Goal: Information Seeking & Learning: Learn about a topic

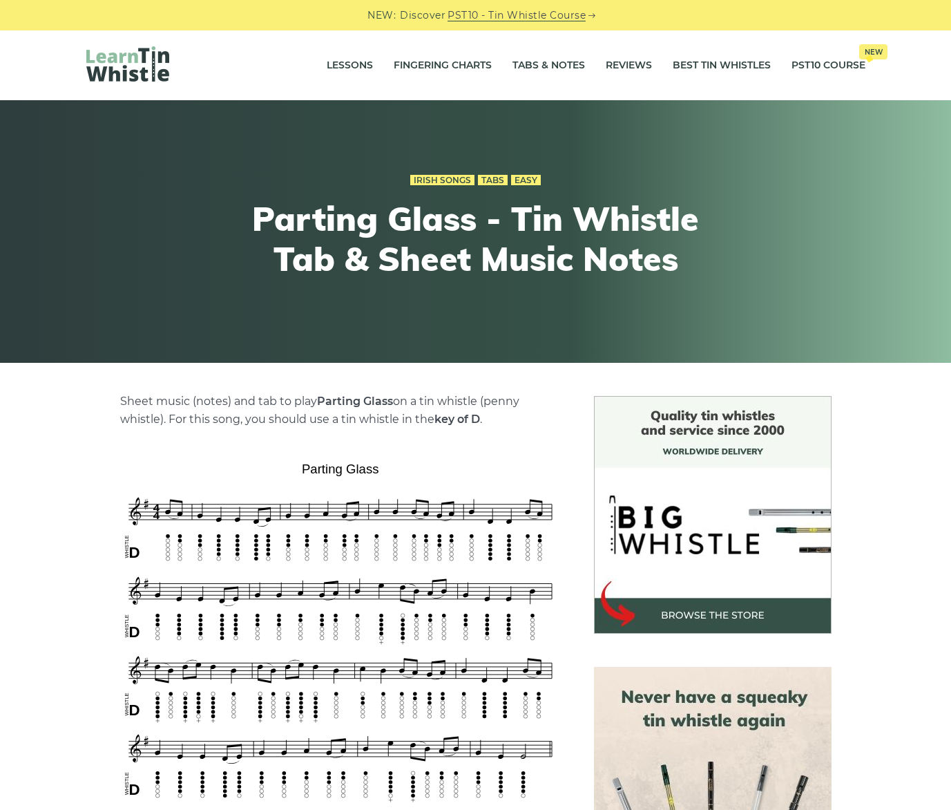
scroll to position [276, 0]
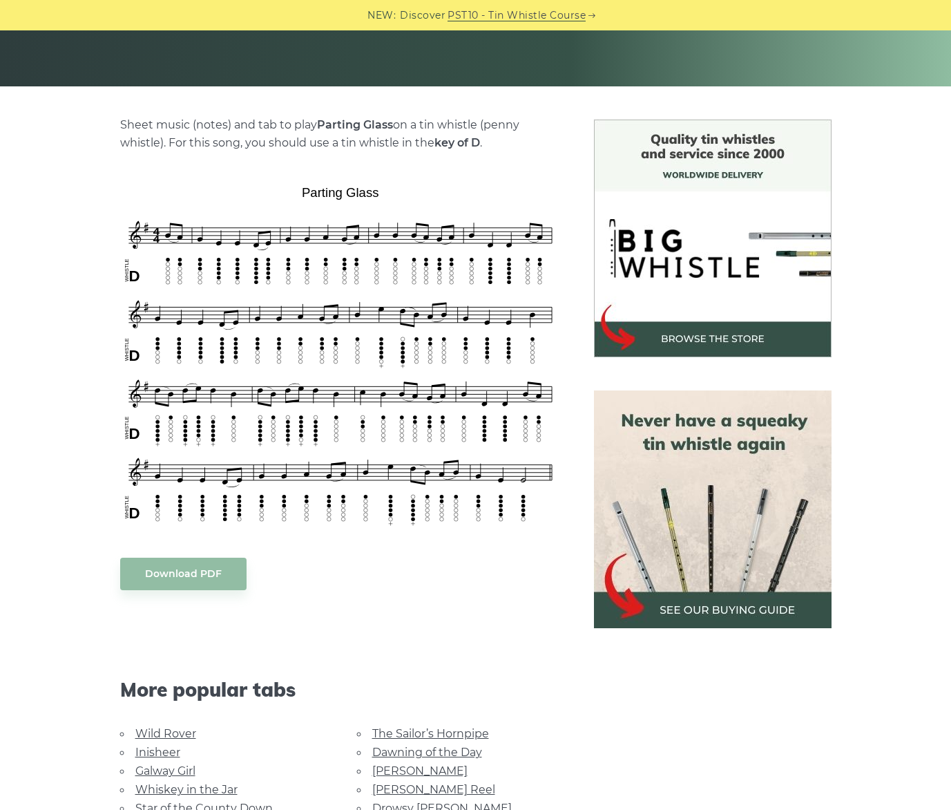
click at [206, 559] on body "NEW: Discover PST10 - Tin Whistle Course Lessons Fingering Charts Tabs & Notes …" at bounding box center [475, 788] width 951 height 2129
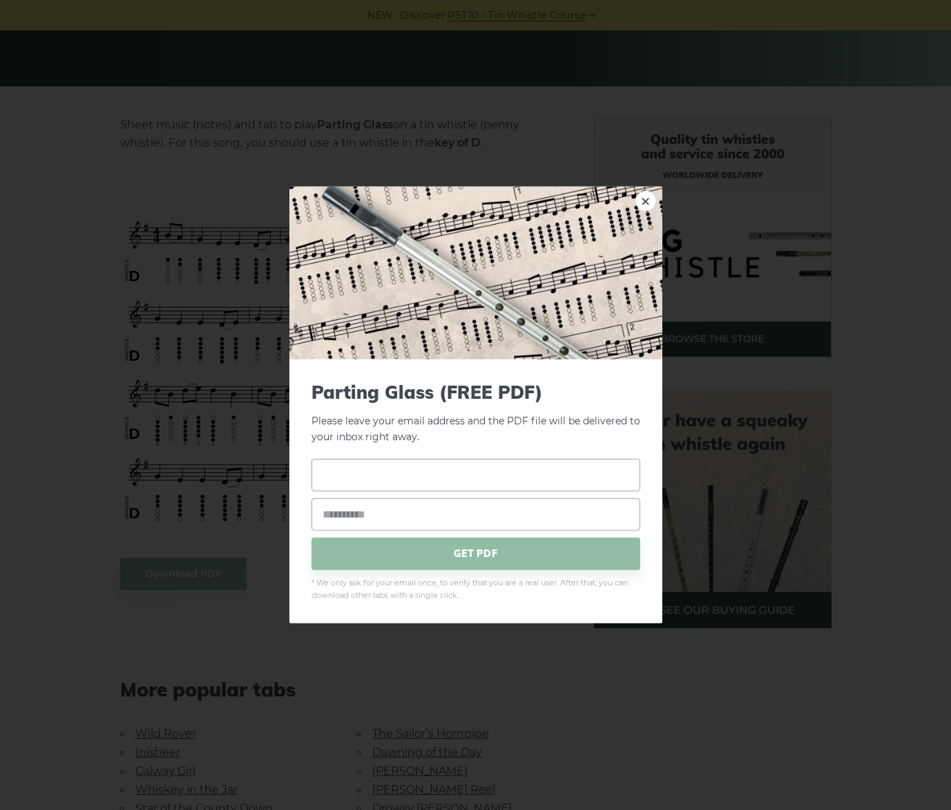
click at [457, 481] on input "text" at bounding box center [476, 474] width 329 height 32
type input "***"
type input "**********"
click at [456, 554] on span "GET PDF" at bounding box center [476, 553] width 329 height 32
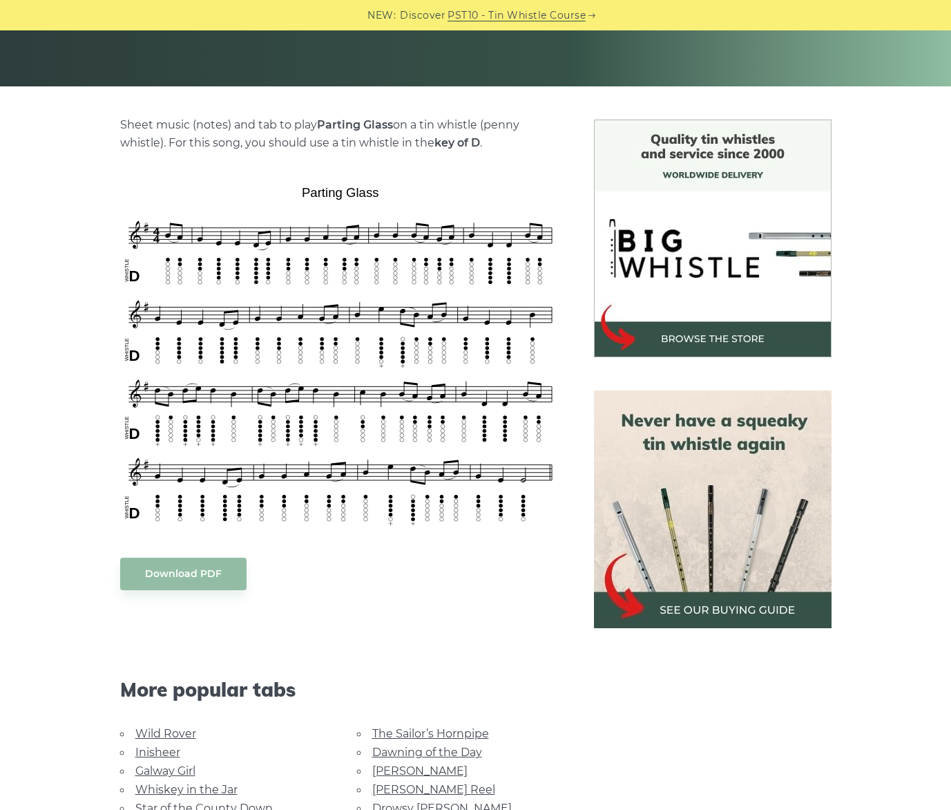
scroll to position [553, 0]
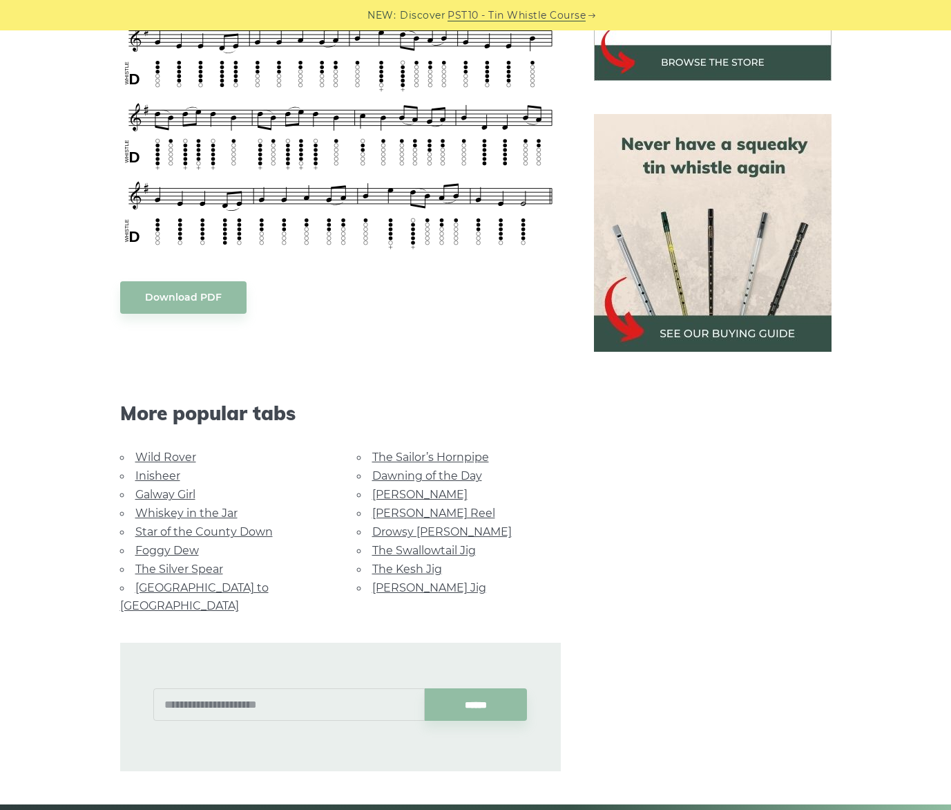
click at [170, 495] on link "Galway Girl" at bounding box center [165, 494] width 60 height 13
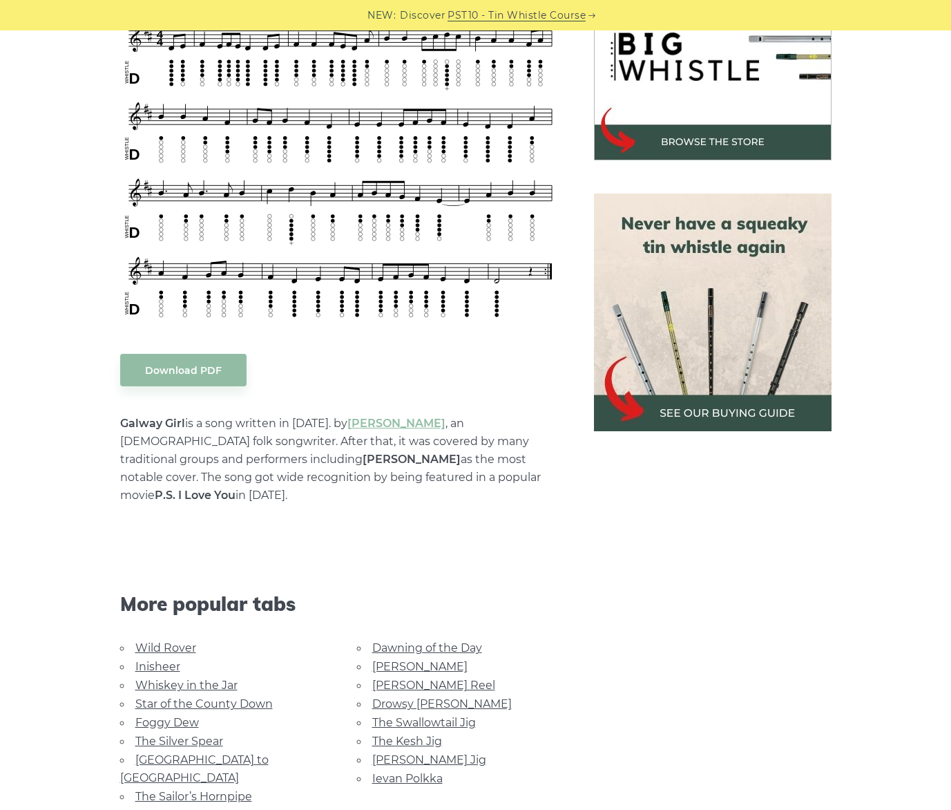
scroll to position [553, 0]
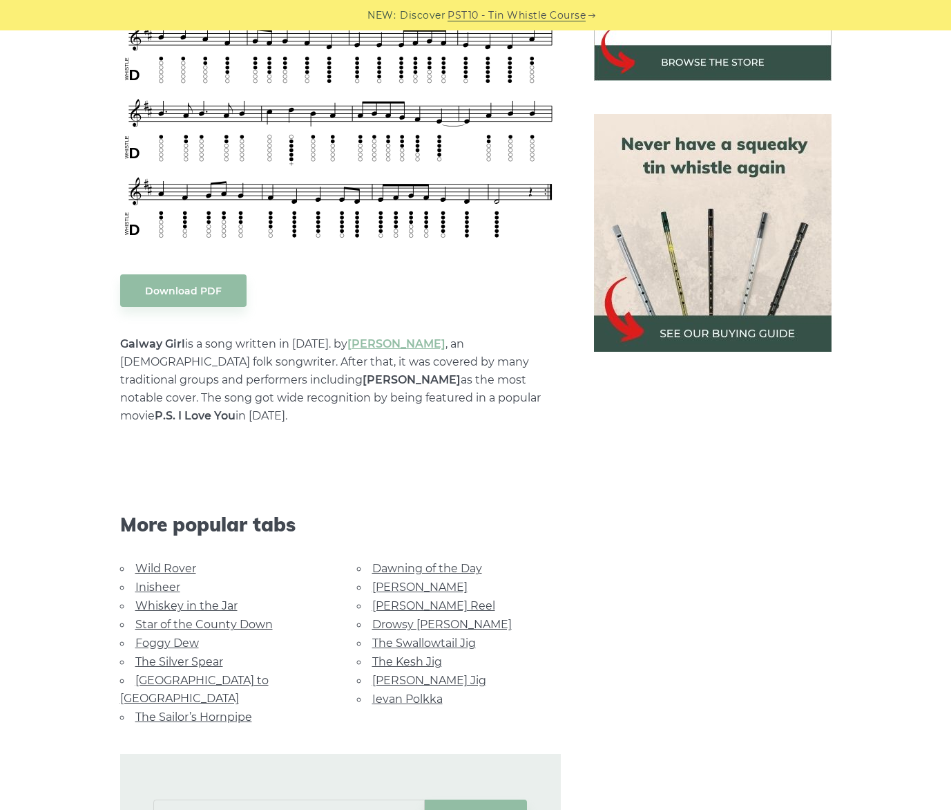
click at [200, 599] on link "Whiskey in the Jar" at bounding box center [186, 605] width 102 height 13
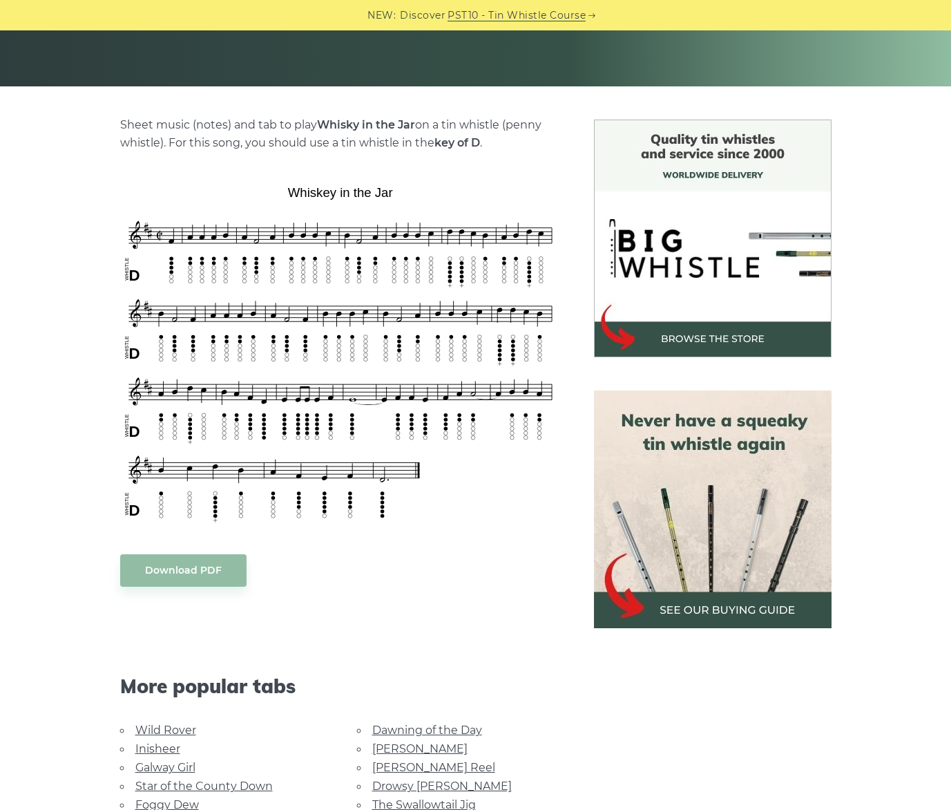
scroll to position [553, 0]
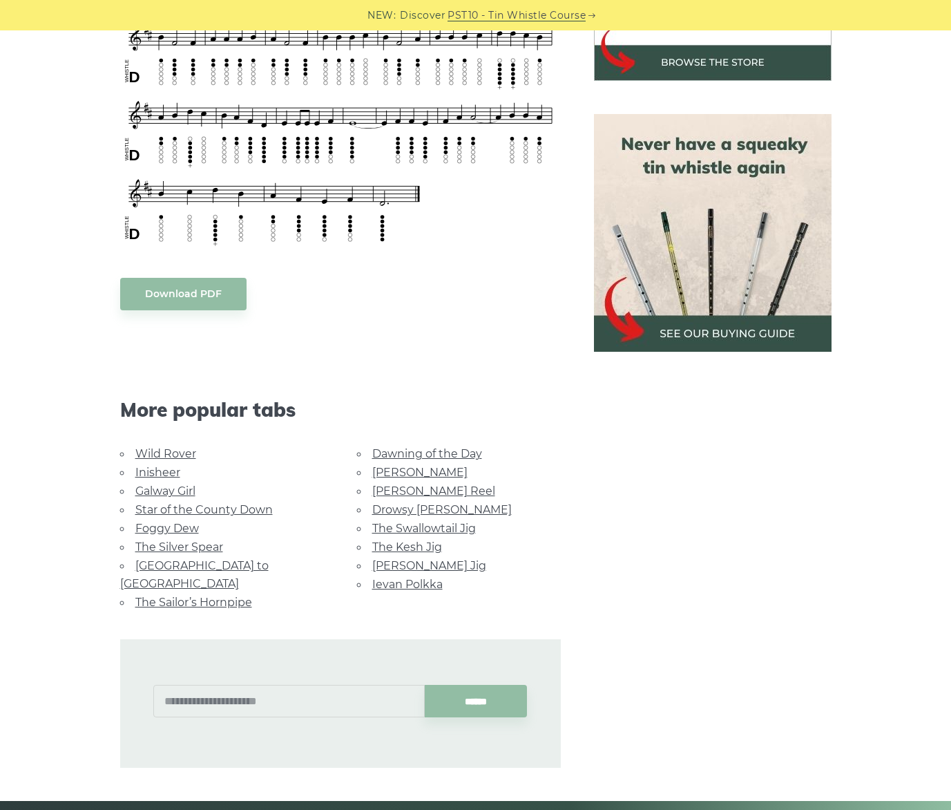
click at [173, 567] on link "[GEOGRAPHIC_DATA] to [GEOGRAPHIC_DATA]" at bounding box center [194, 574] width 149 height 31
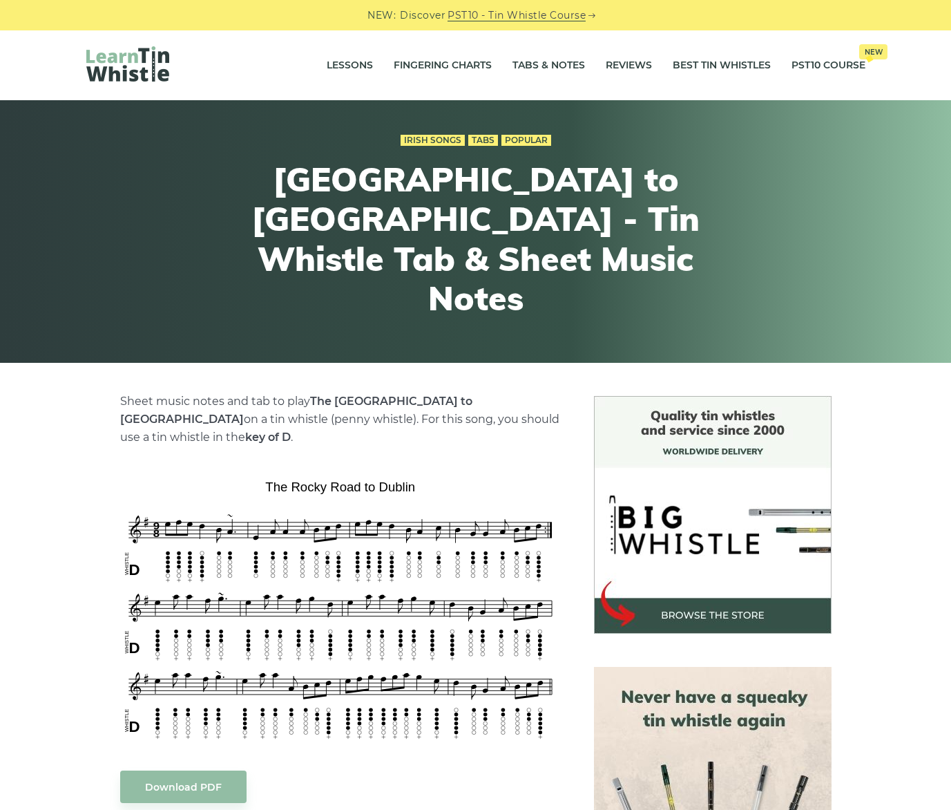
drag, startPoint x: 451, startPoint y: 340, endPoint x: 517, endPoint y: 360, distance: 68.6
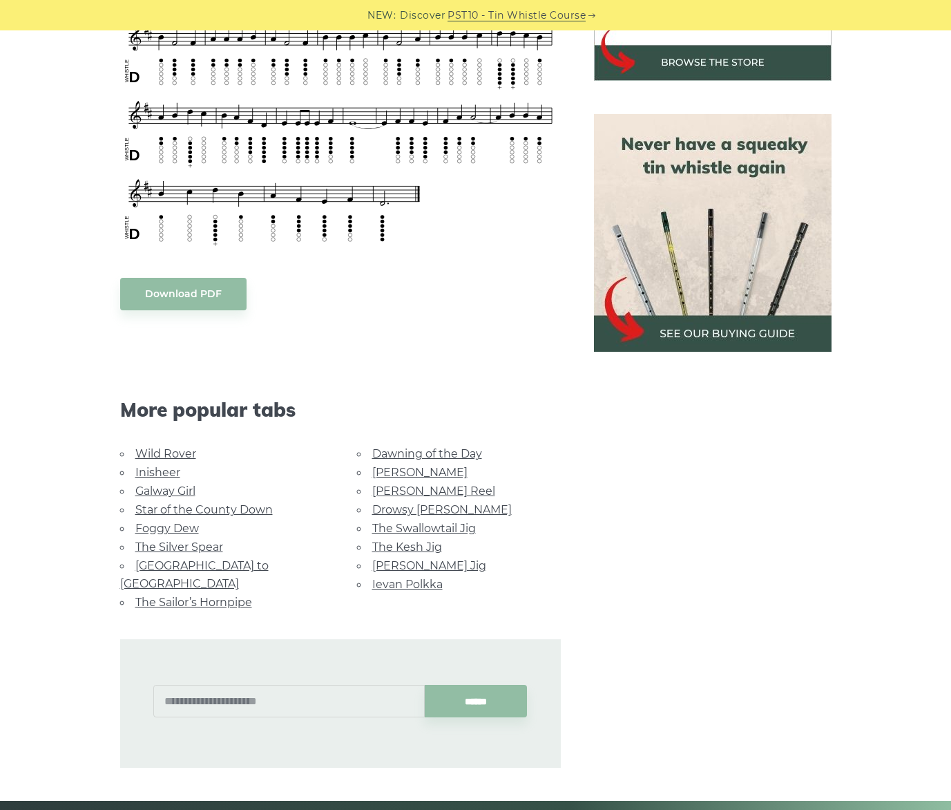
click at [160, 529] on link "Foggy Dew" at bounding box center [167, 528] width 64 height 13
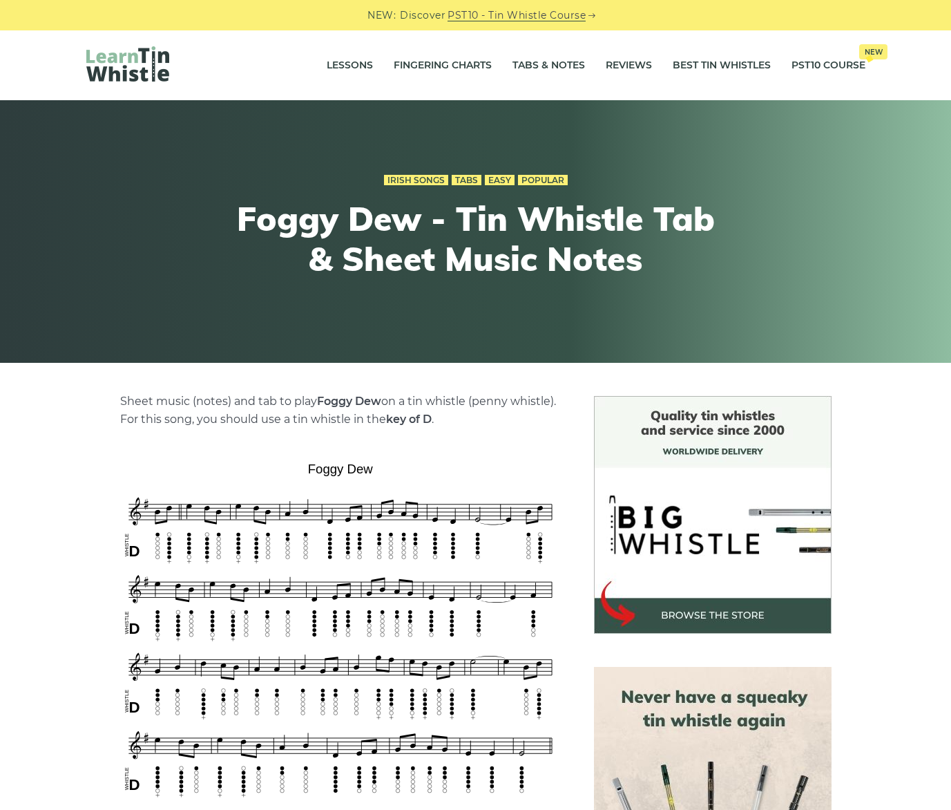
drag, startPoint x: 786, startPoint y: 62, endPoint x: 824, endPoint y: 41, distance: 43.3
click at [824, 41] on div "Lessons Fingering Charts Tabs & Notes Reviews Best Tin Whistles PST10 Course Ne…" at bounding box center [476, 65] width 846 height 70
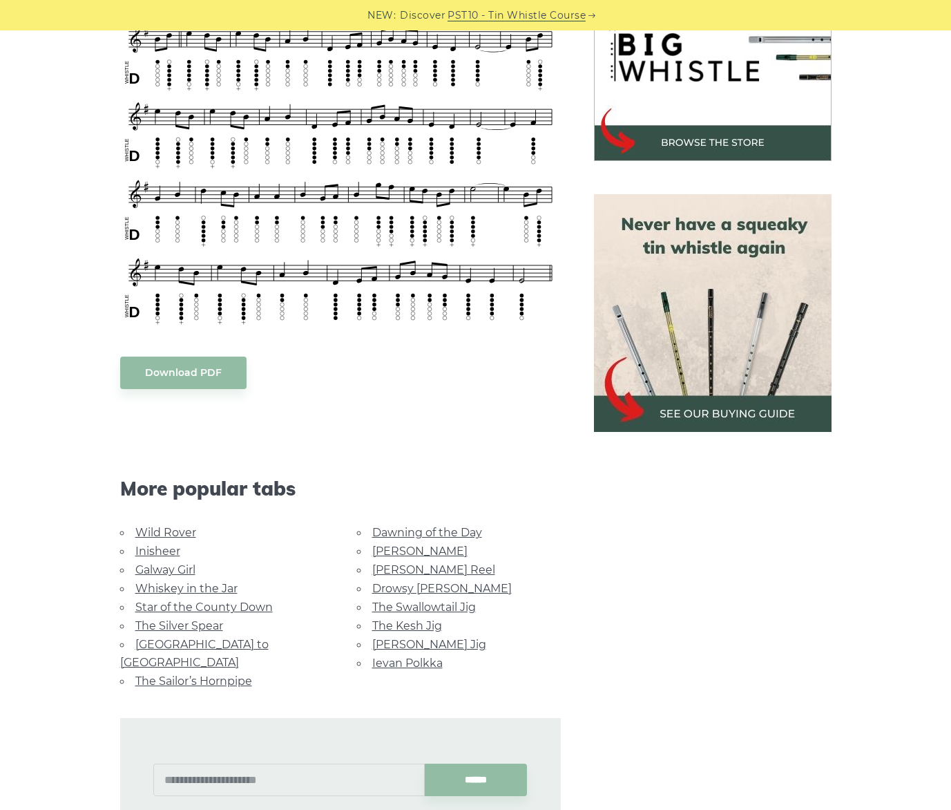
scroll to position [553, 0]
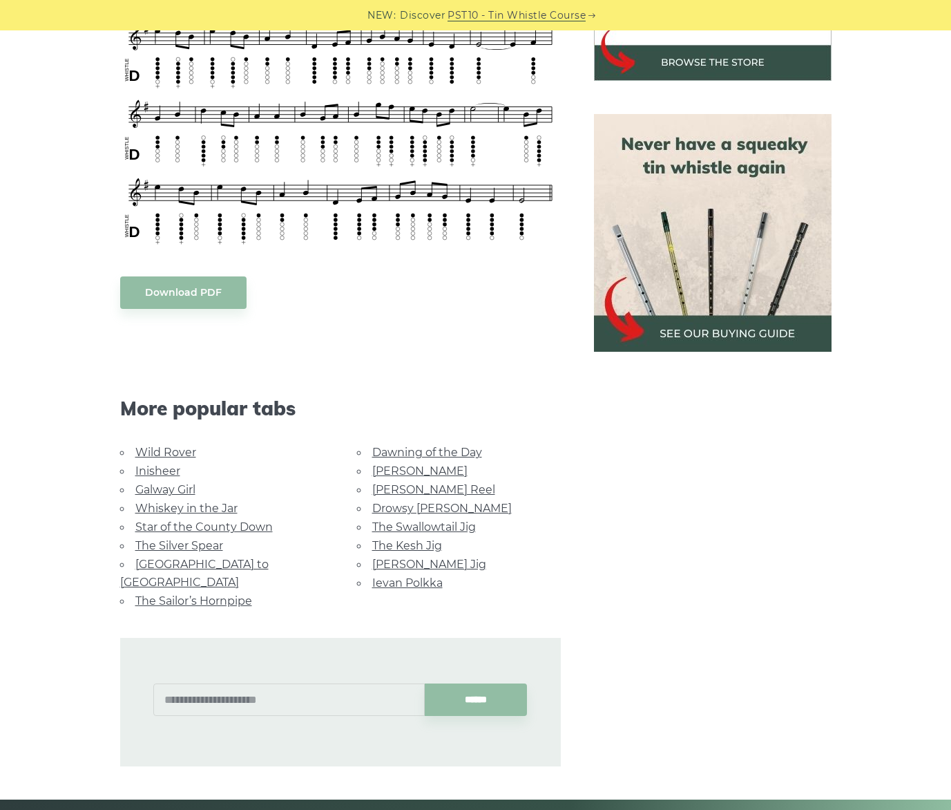
click at [453, 455] on link "Dawning of the Day" at bounding box center [427, 452] width 110 height 13
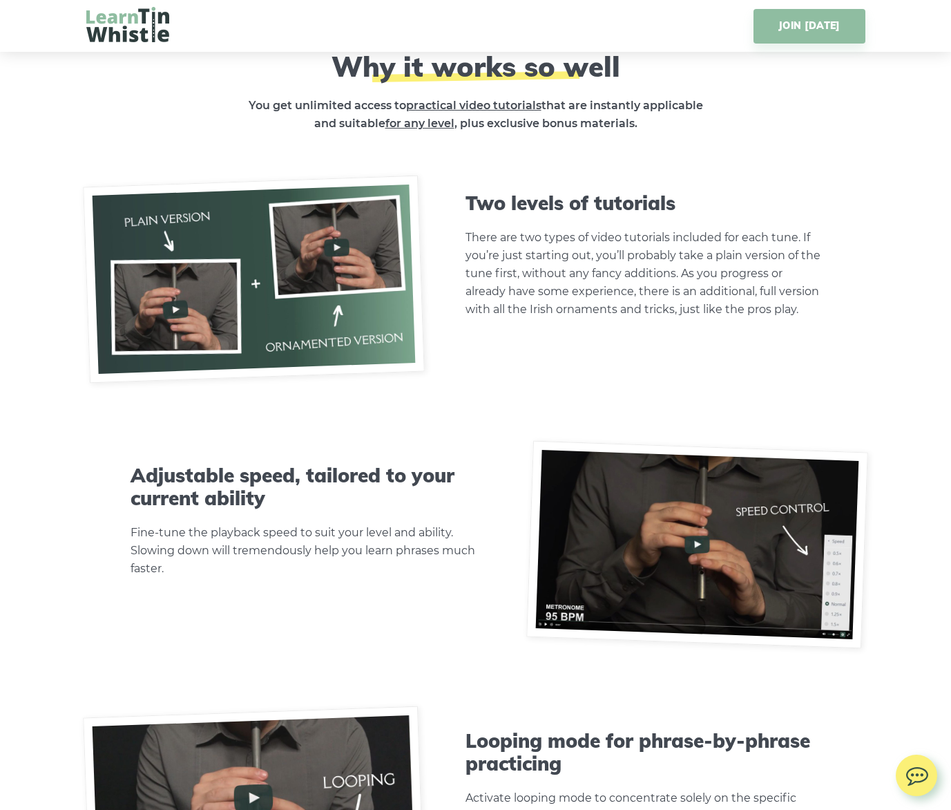
scroll to position [4146, 0]
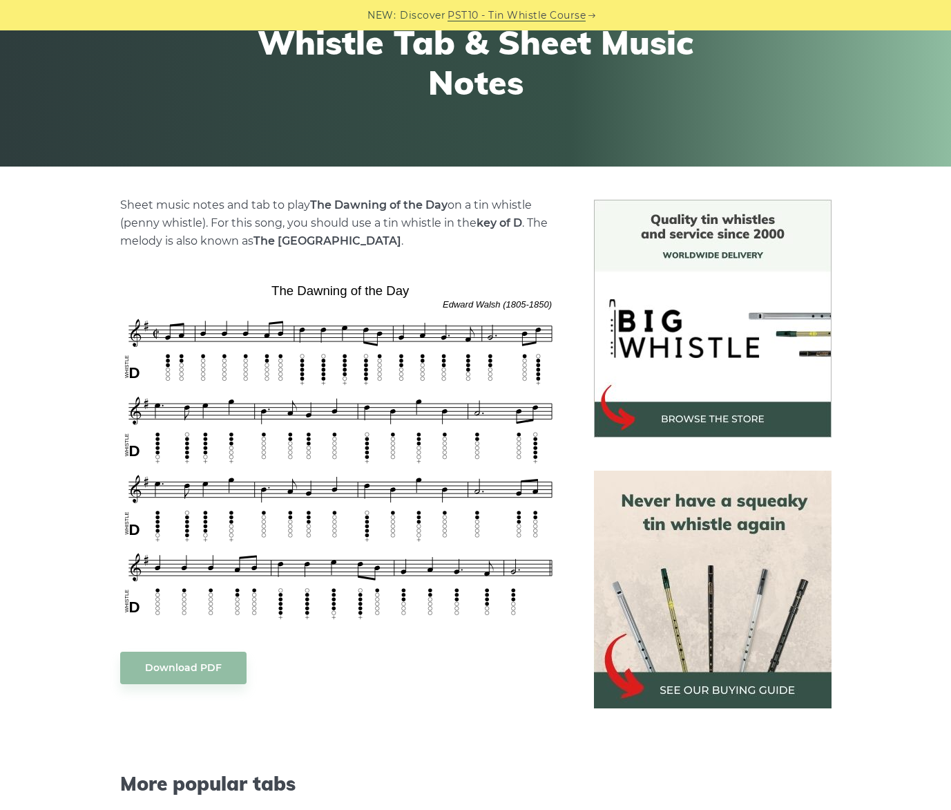
scroll to position [276, 0]
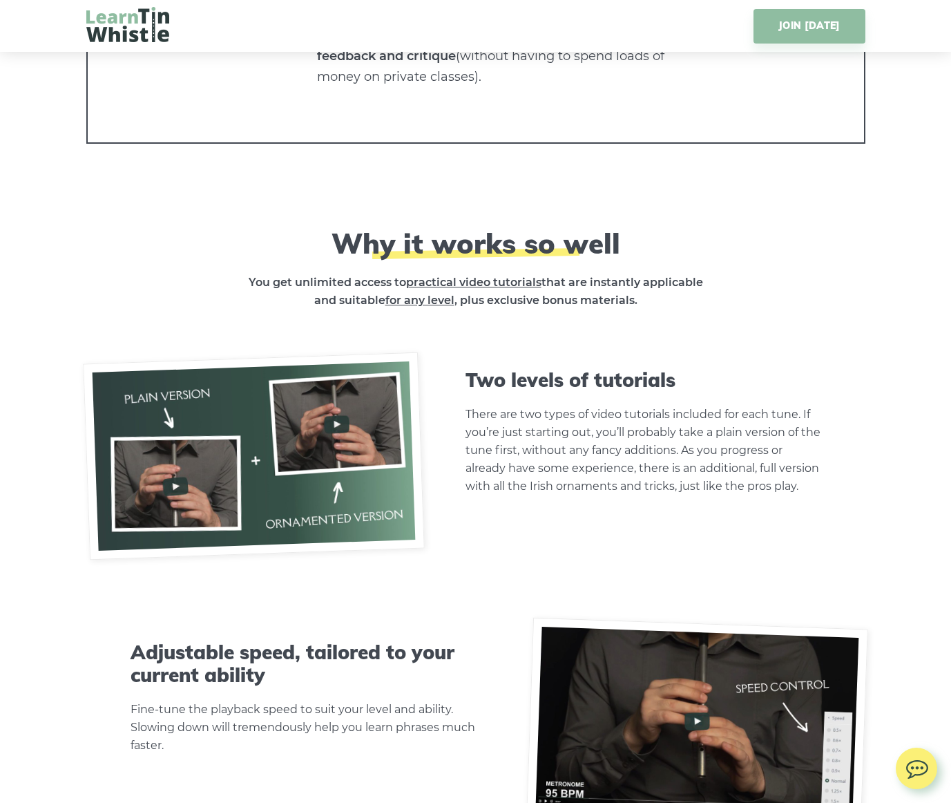
scroll to position [2764, 0]
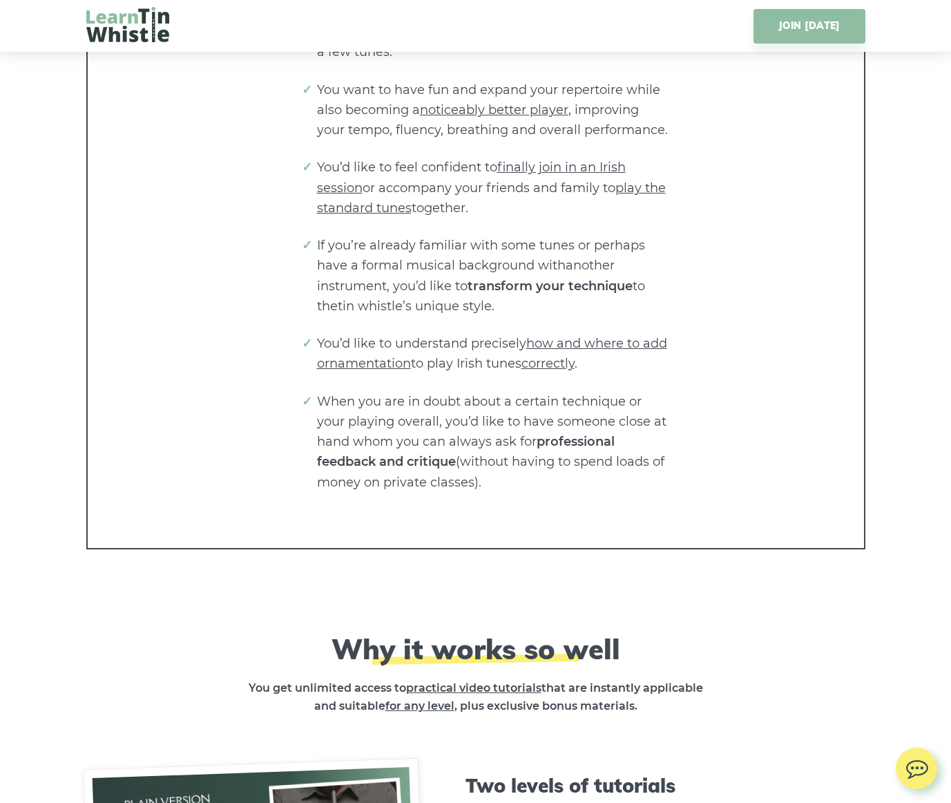
click at [153, 26] on img at bounding box center [127, 24] width 83 height 35
click at [124, 12] on img at bounding box center [127, 24] width 83 height 35
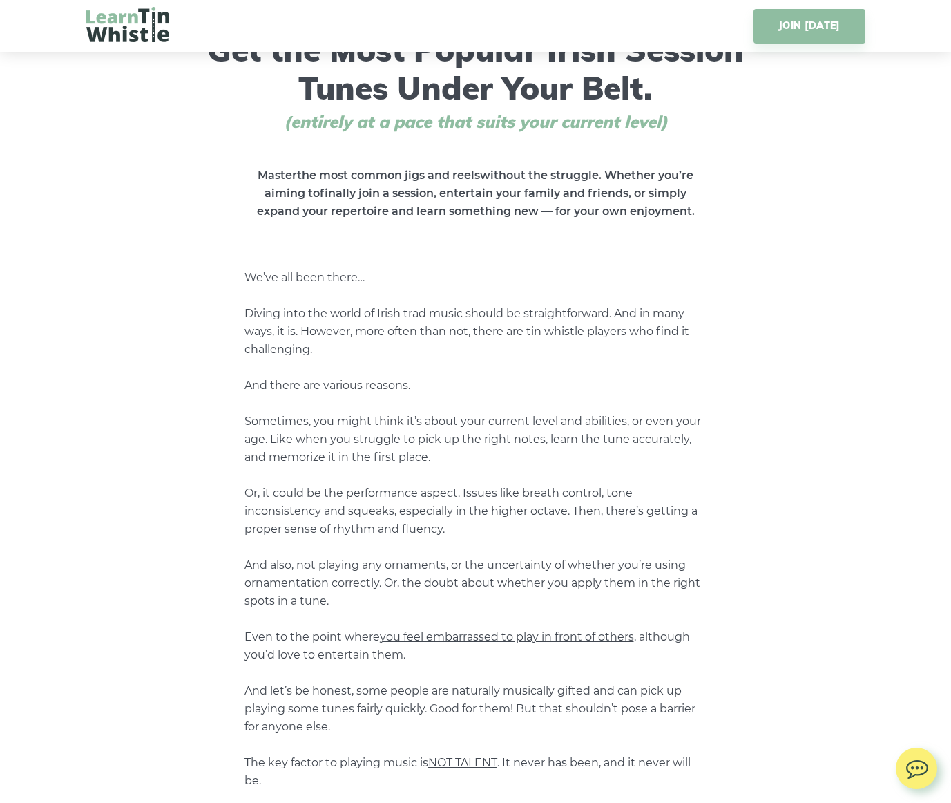
scroll to position [0, 0]
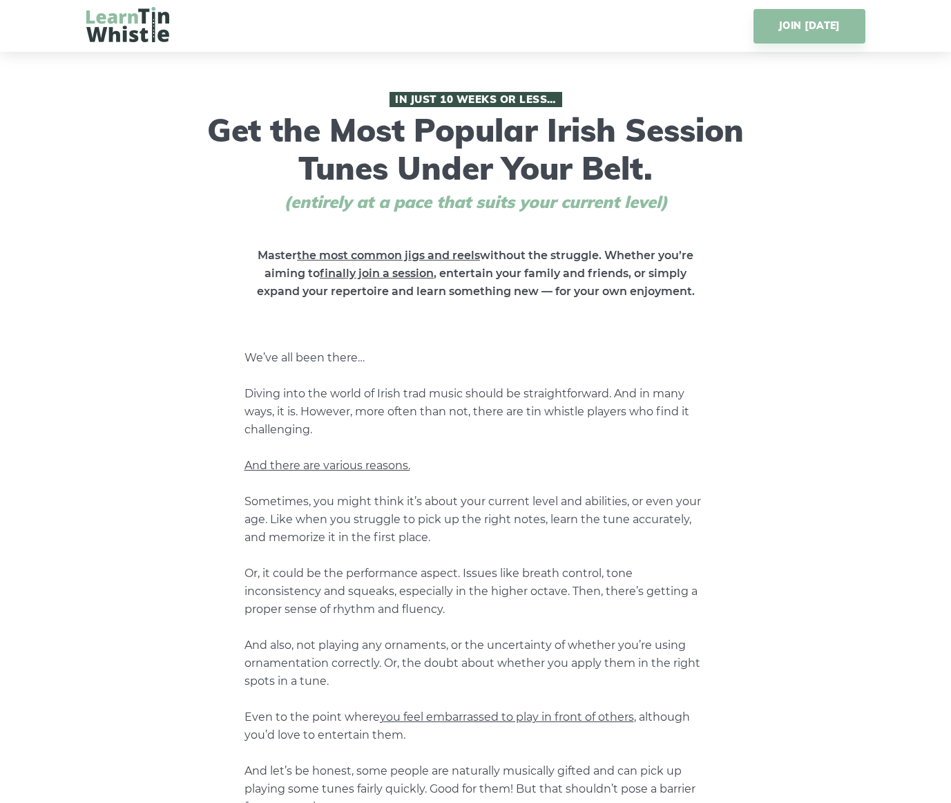
drag, startPoint x: 434, startPoint y: 161, endPoint x: 428, endPoint y: 148, distance: 14.2
click at [108, 23] on img at bounding box center [127, 24] width 83 height 35
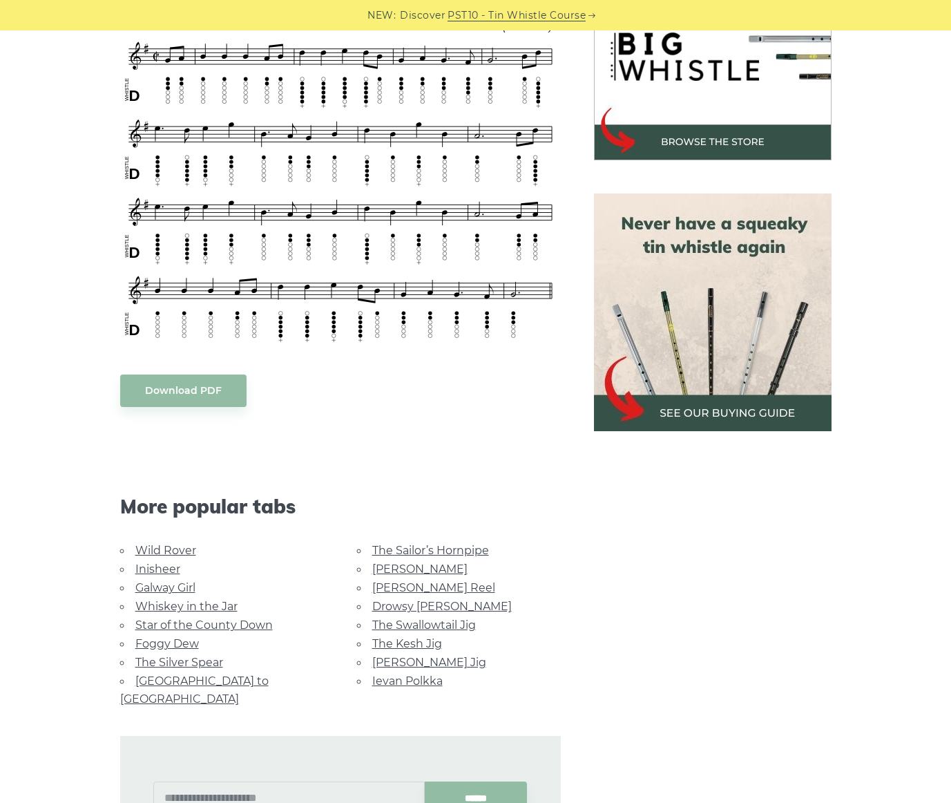
scroll to position [553, 0]
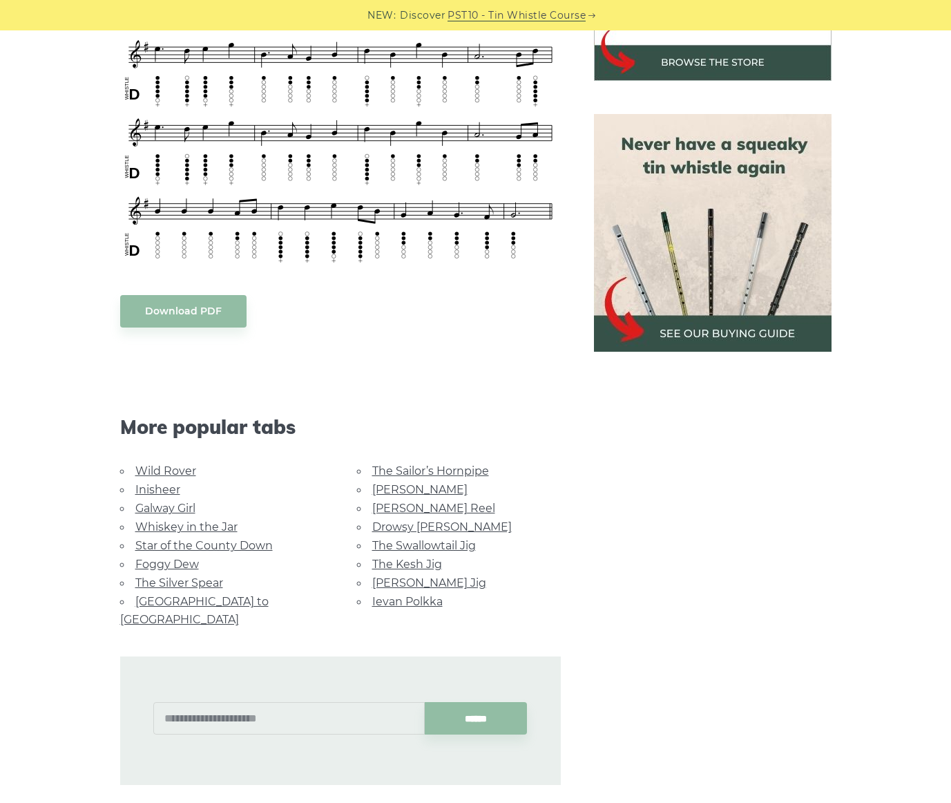
click at [410, 516] on li "[PERSON_NAME] Reel" at bounding box center [459, 508] width 204 height 19
click at [408, 511] on link "[PERSON_NAME] Reel" at bounding box center [433, 508] width 123 height 13
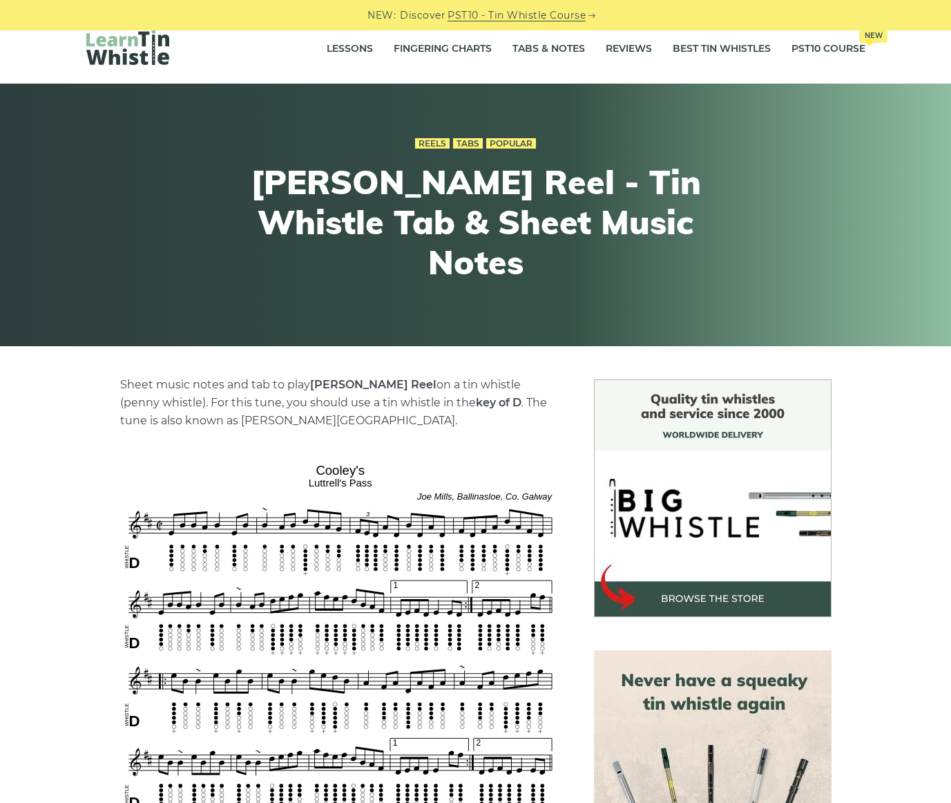
scroll to position [276, 0]
